Goal: Information Seeking & Learning: Learn about a topic

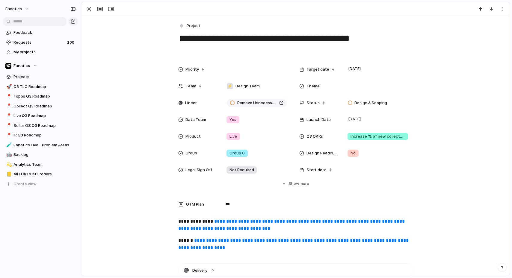
click at [262, 241] on span "**********" at bounding box center [294, 245] width 232 height 12
click at [37, 117] on span "Live Q3 Roadmap" at bounding box center [44, 116] width 62 height 6
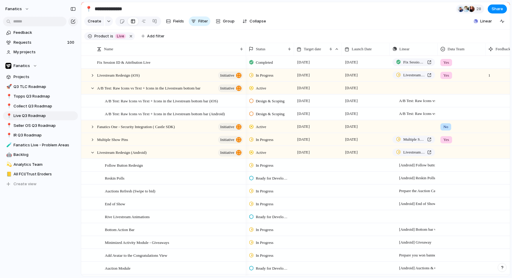
scroll to position [322, 0]
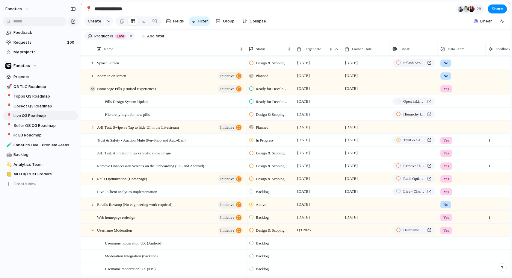
click at [93, 88] on div at bounding box center [92, 88] width 5 height 5
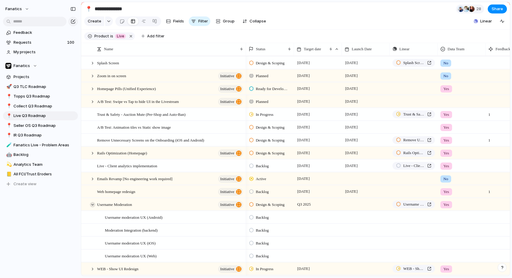
click at [92, 205] on div at bounding box center [92, 204] width 5 height 5
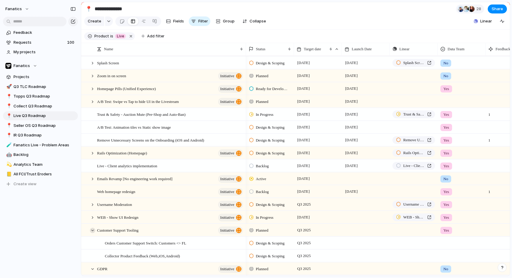
click at [93, 228] on div at bounding box center [92, 230] width 5 height 5
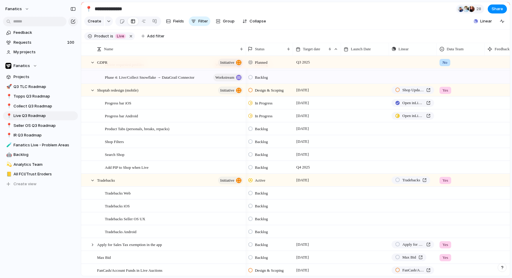
scroll to position [0, 0]
